Goal: Find specific page/section: Find specific page/section

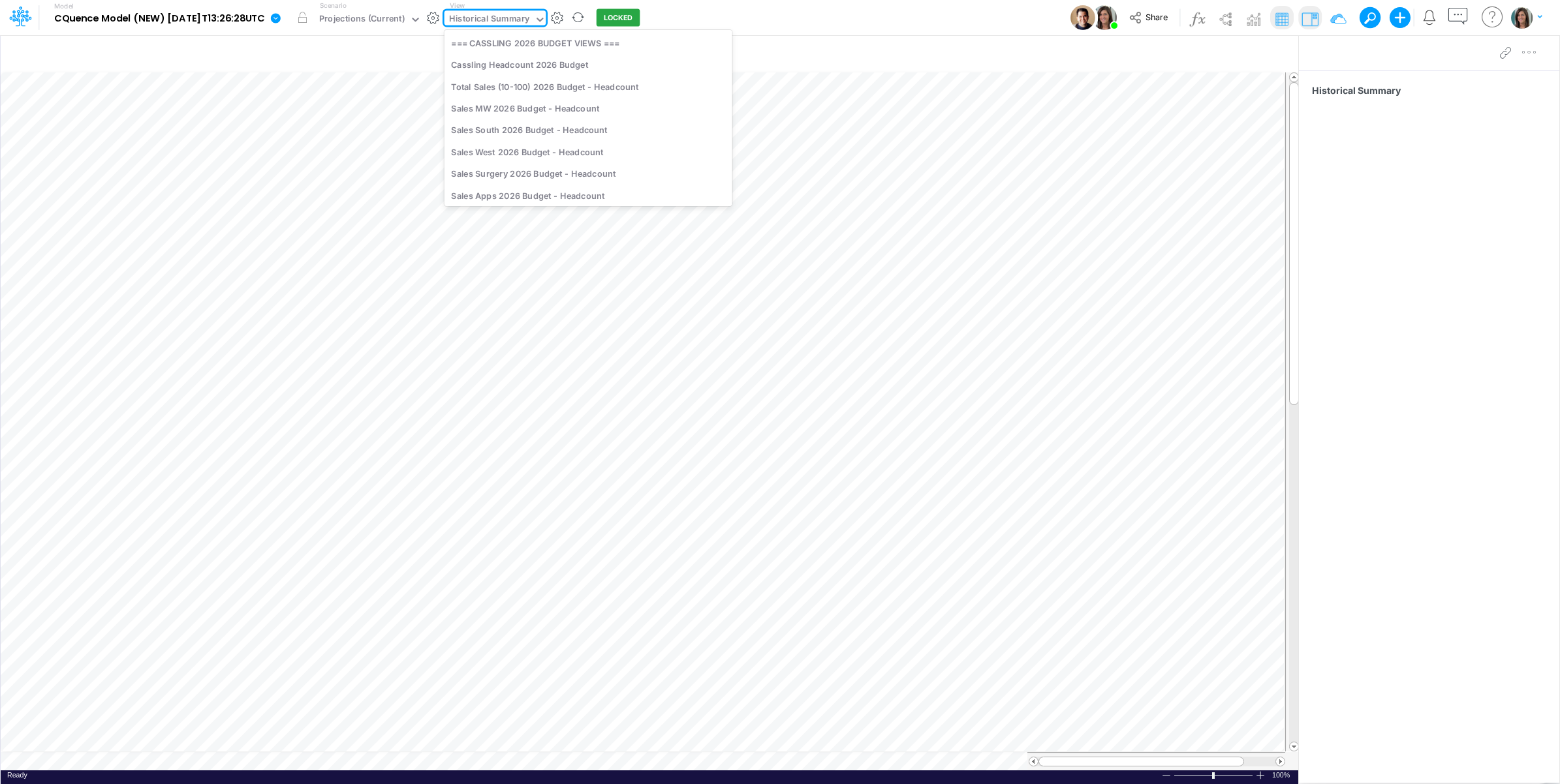
click at [503, 21] on div "Historical Summary" at bounding box center [489, 20] width 81 height 15
type input "projections"
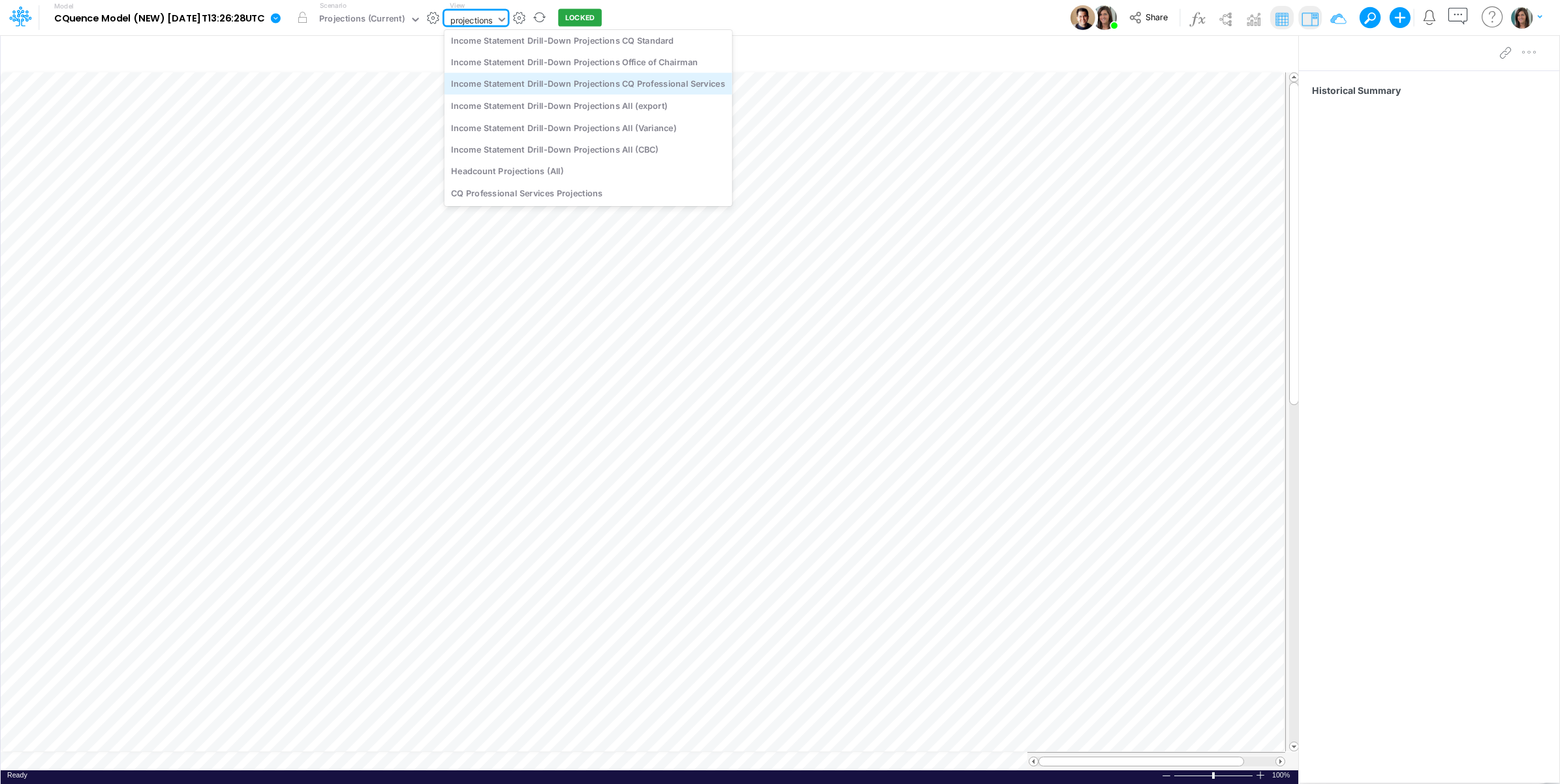
scroll to position [0, 0]
click at [604, 61] on div "Income Statement Drill-Down Projections All" at bounding box center [588, 64] width 288 height 22
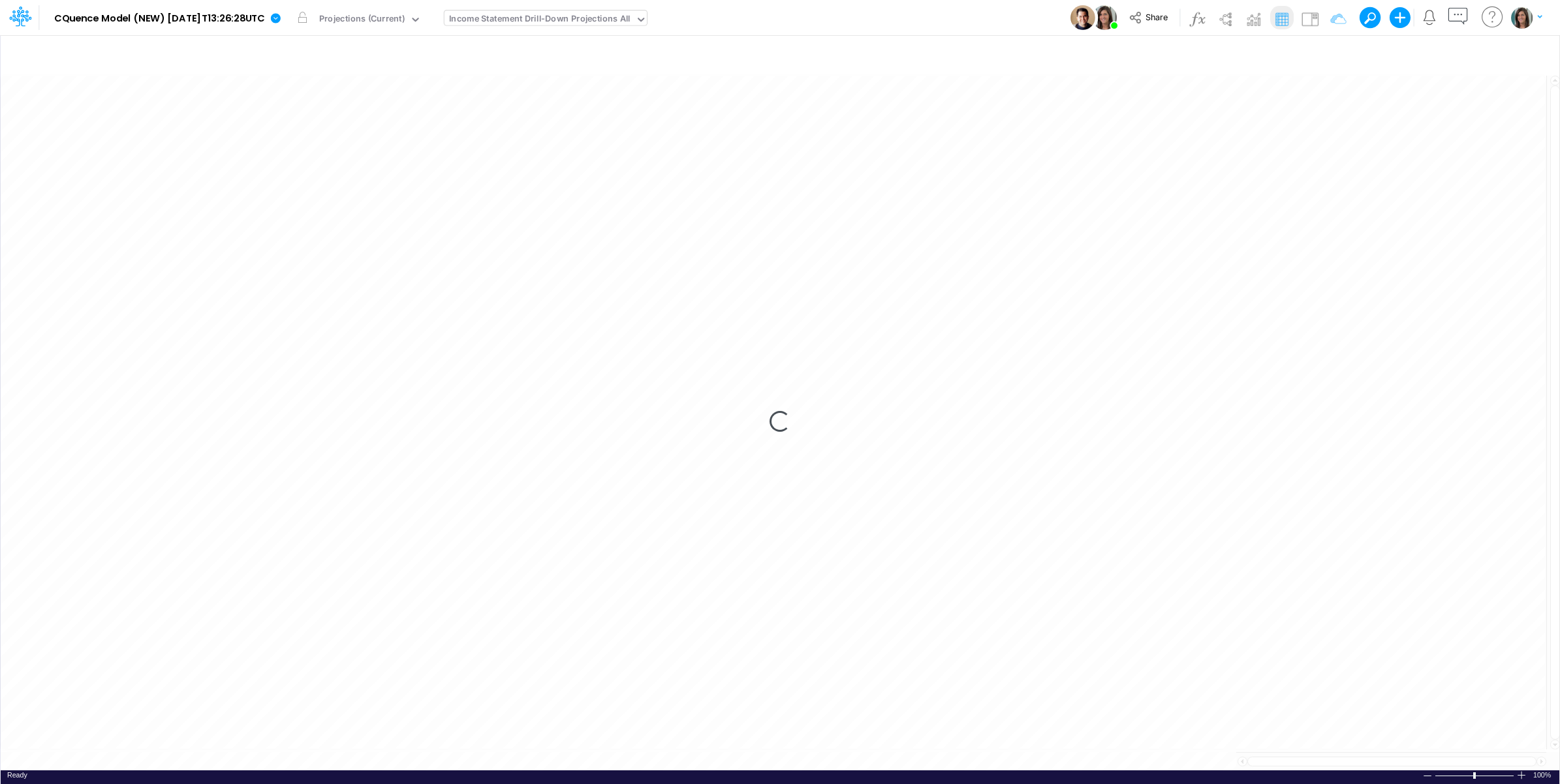
click at [876, 20] on div "Model CQuence Model (NEW) [DATE]T13:26:28UTC Edit model settings Duplicate Impo…" at bounding box center [780, 17] width 1404 height 35
click at [850, 11] on div "Model CQuence Model (NEW) [DATE]T13:26:28UTC Edit model settings Duplicate Impo…" at bounding box center [780, 17] width 1404 height 35
click at [852, 13] on div "Model CQuence Model (NEW) [DATE]T13:26:28UTC Edit model settings Duplicate Impo…" at bounding box center [780, 17] width 1404 height 35
click at [24, 15] on icon at bounding box center [19, 18] width 19 height 8
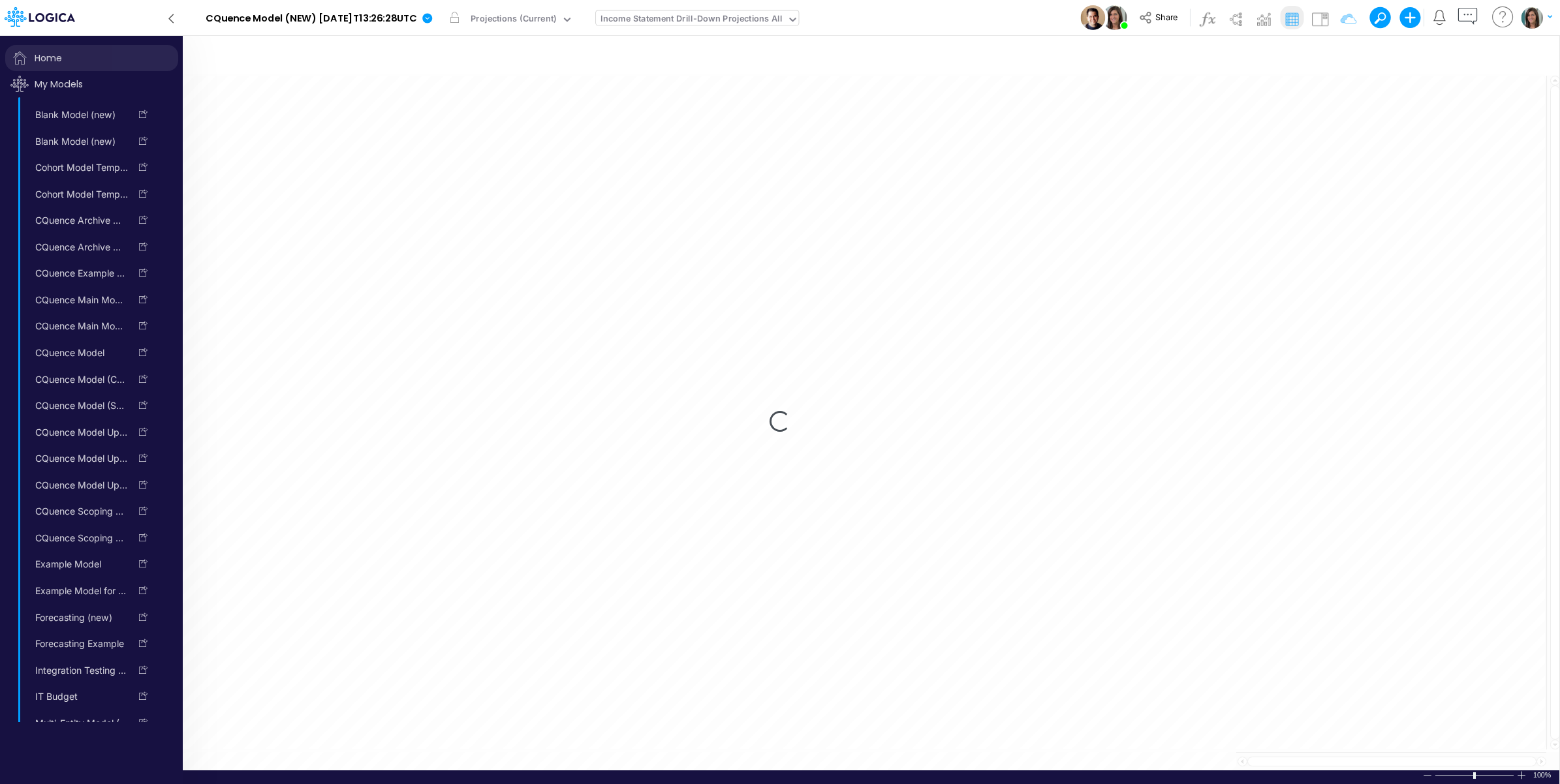
click at [49, 57] on span "Home" at bounding box center [92, 59] width 173 height 27
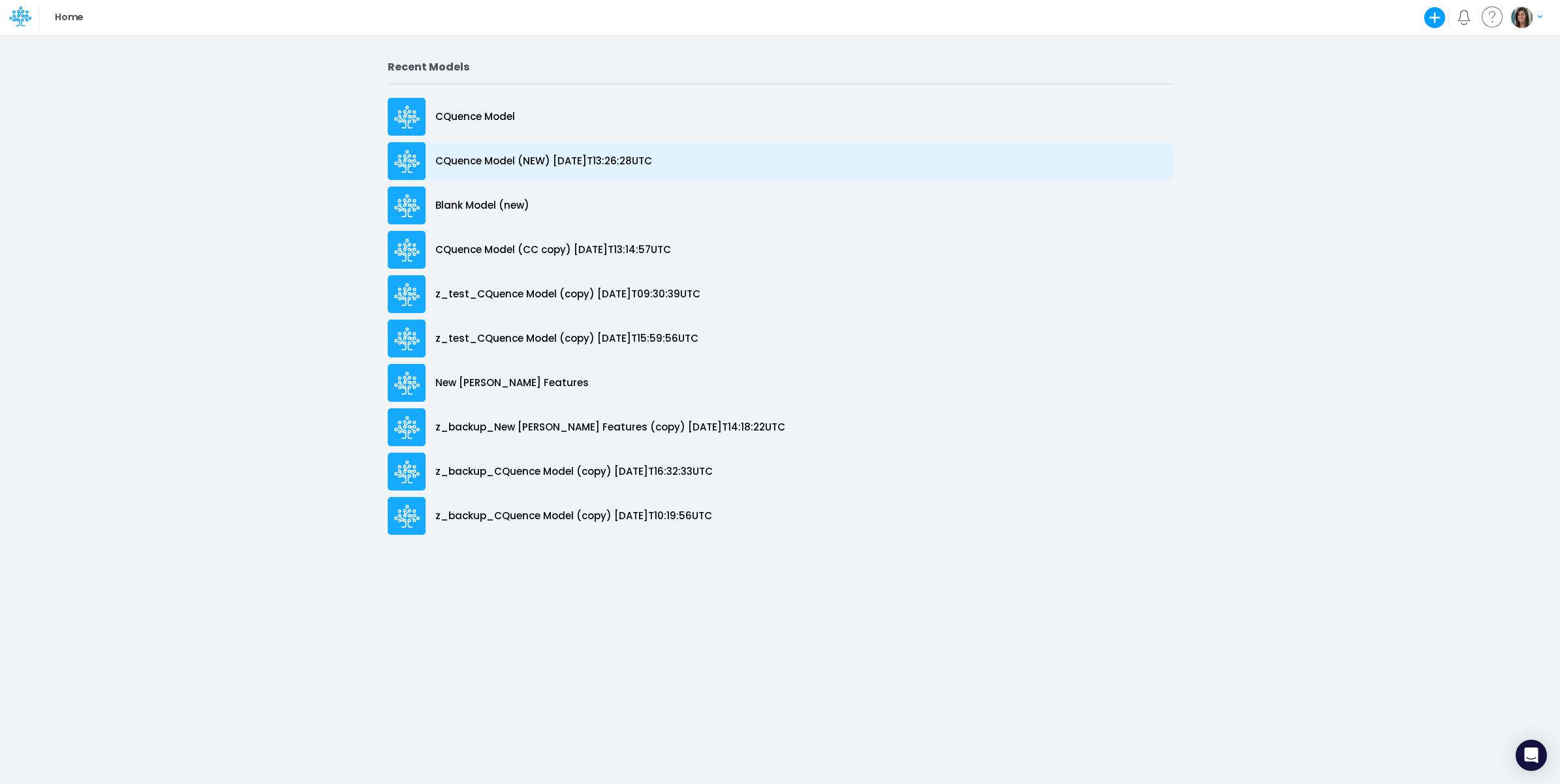
click at [571, 155] on p "CQuence Model (NEW) [DATE]T13:26:28UTC" at bounding box center [544, 162] width 217 height 15
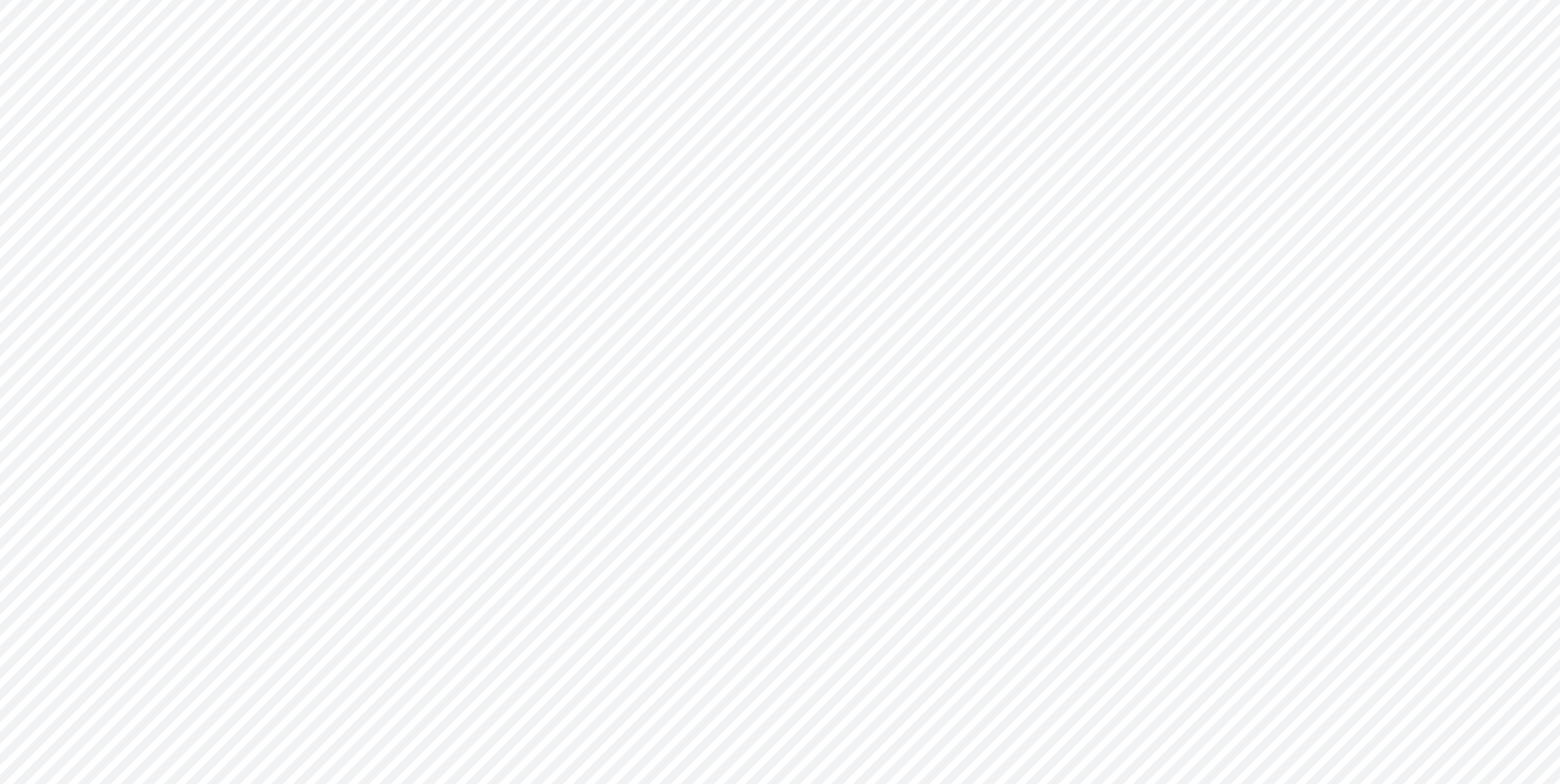
type input "Consolidated All by Month"
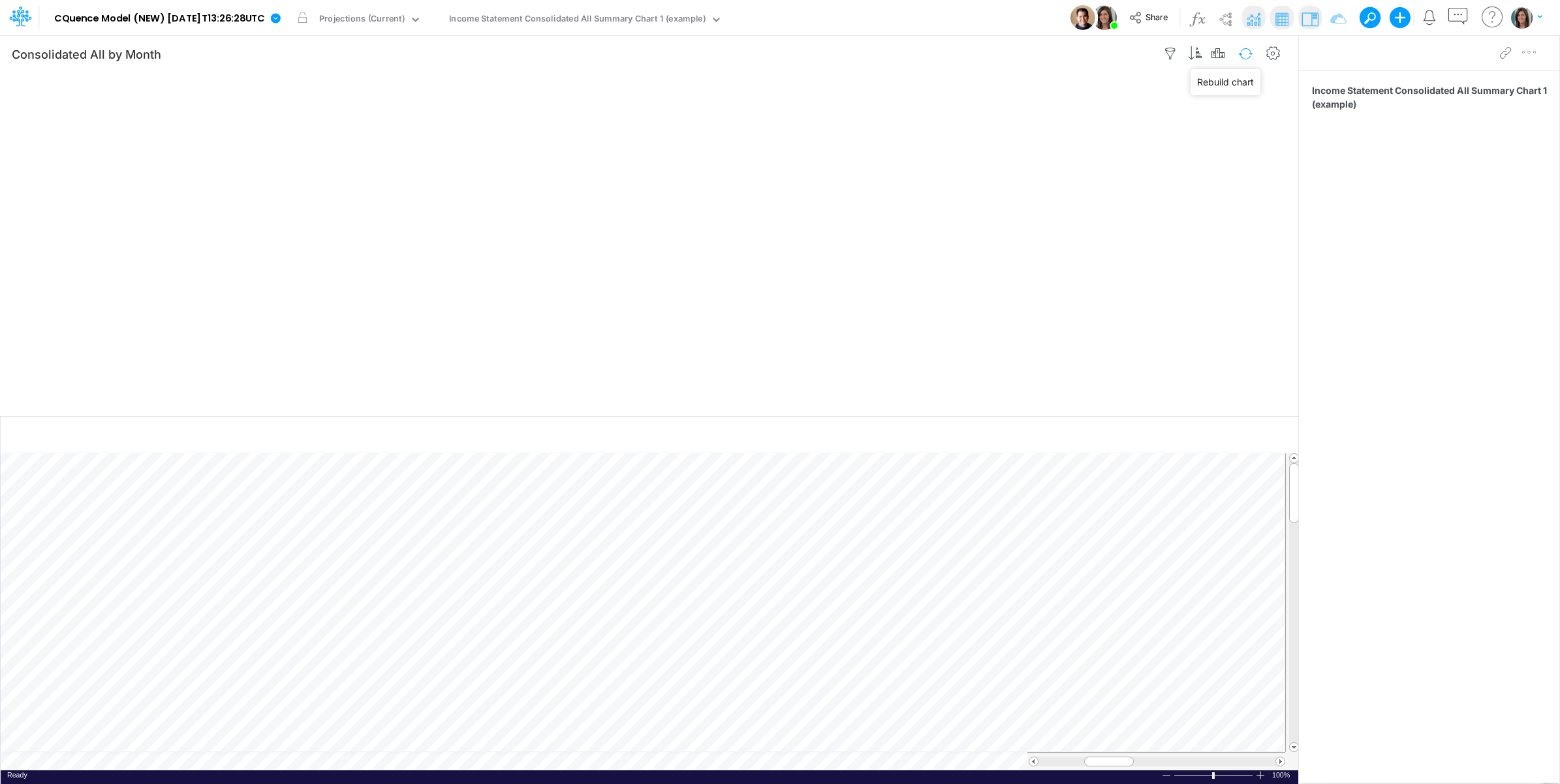
click at [1240, 47] on button "button" at bounding box center [1246, 54] width 30 height 23
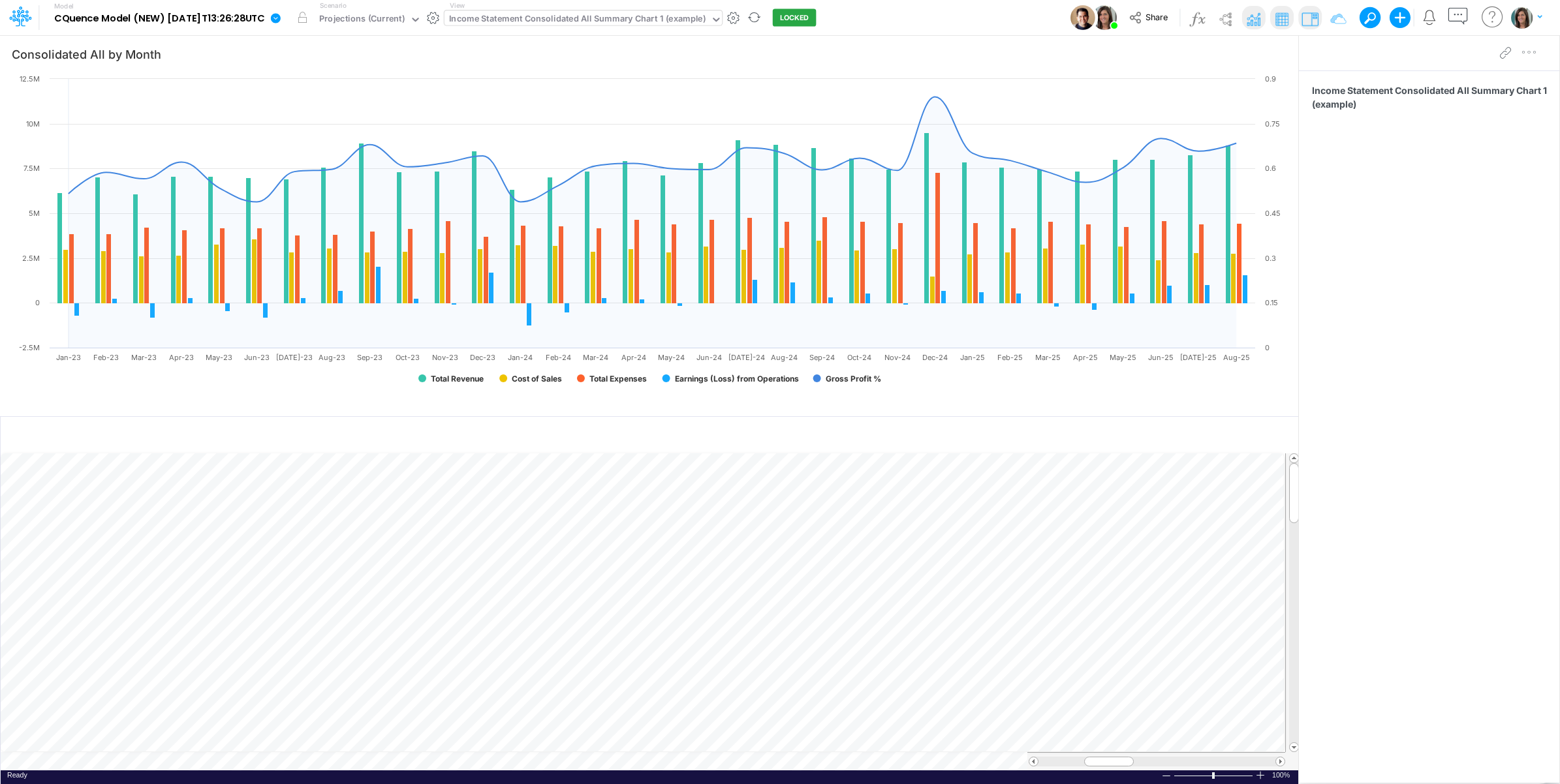
click at [610, 20] on div "Income Statement Consolidated All Summary Chart 1 (example)" at bounding box center [577, 20] width 257 height 15
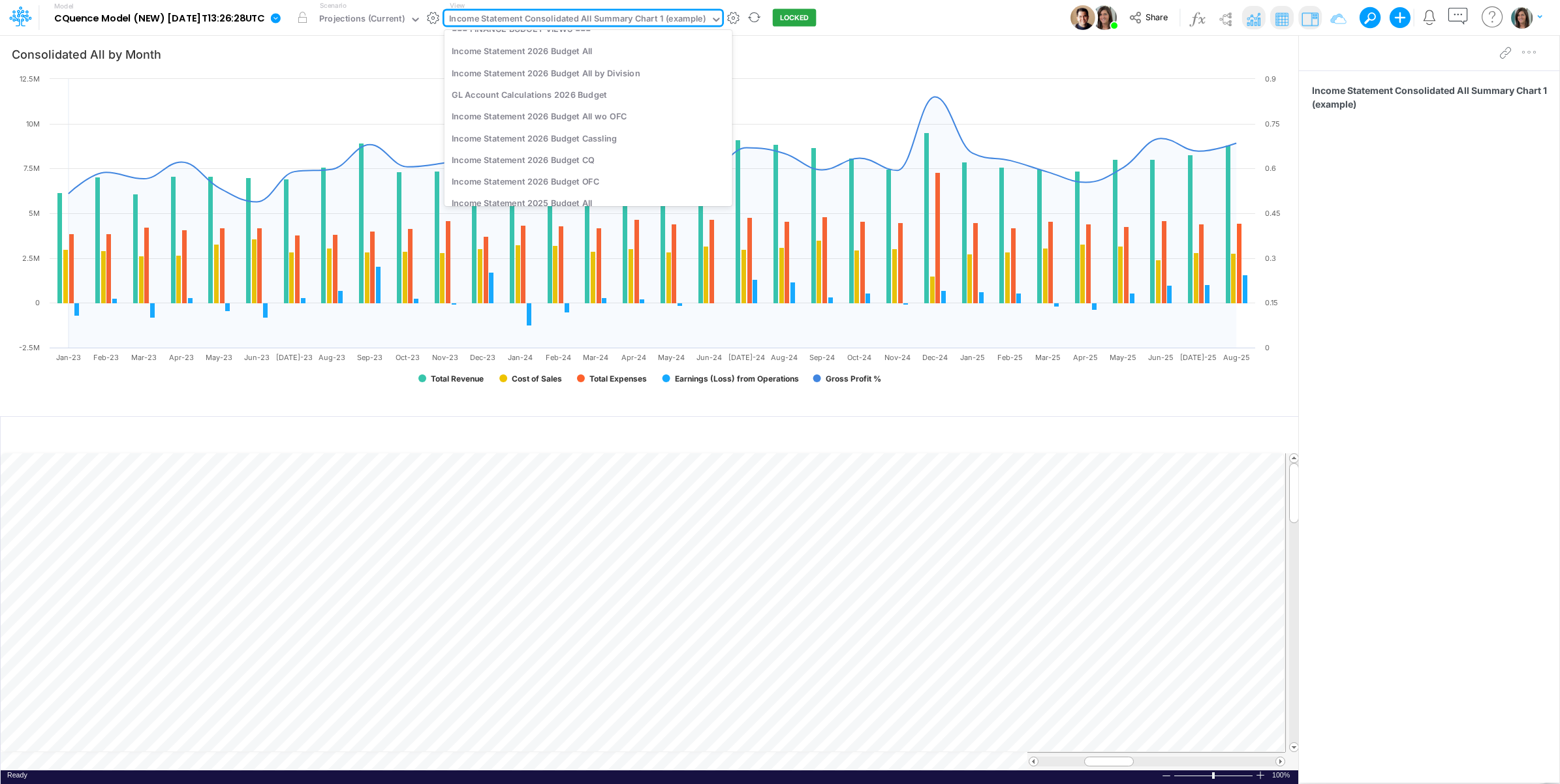
scroll to position [1896, 0]
click at [641, 82] on div "Income Statement 2026 Budget All" at bounding box center [588, 80] width 288 height 22
